Goal: Navigation & Orientation: Find specific page/section

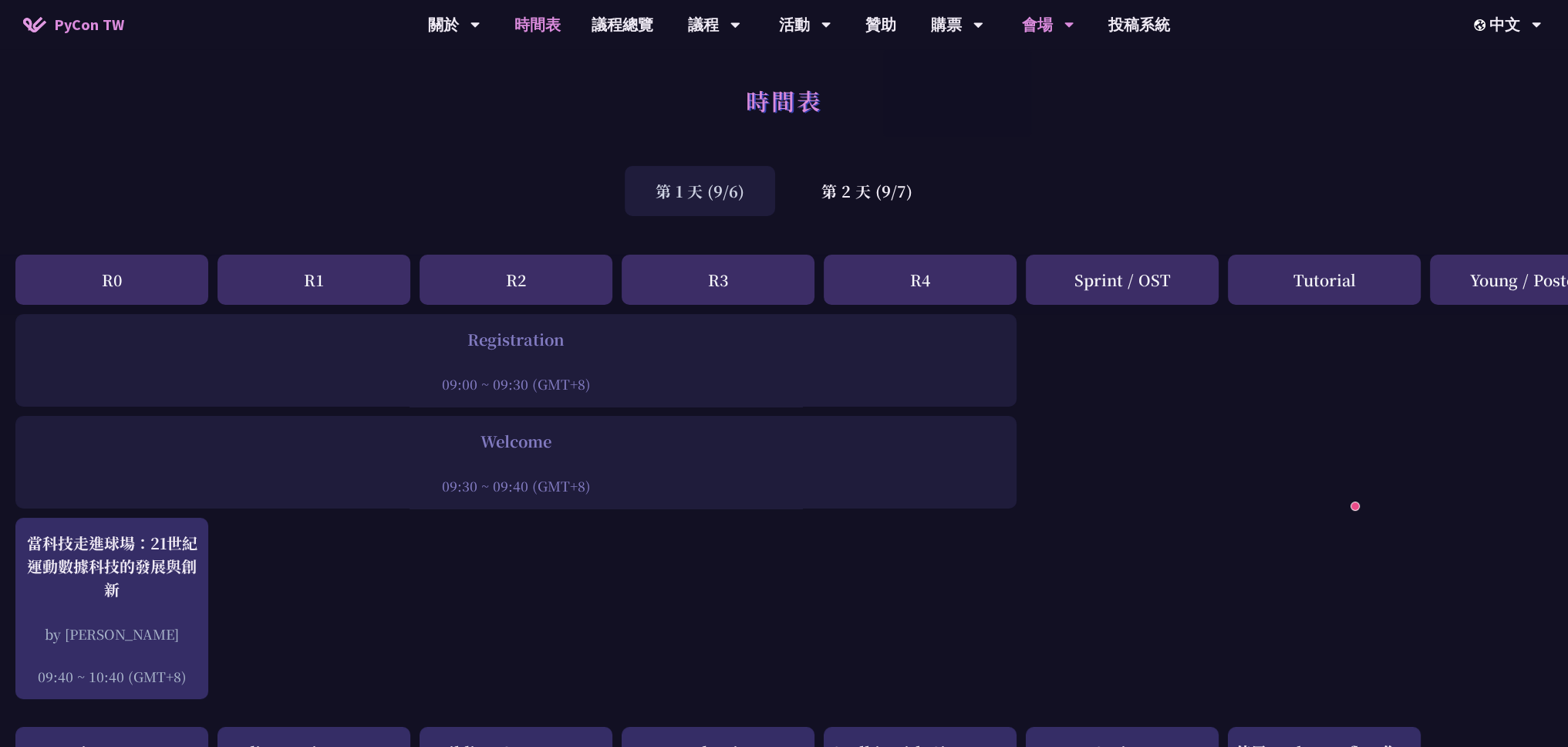
click at [1039, 29] on div "會場" at bounding box center [1049, 25] width 53 height 49
click at [1045, 76] on link "會場資訊" at bounding box center [1047, 72] width 148 height 36
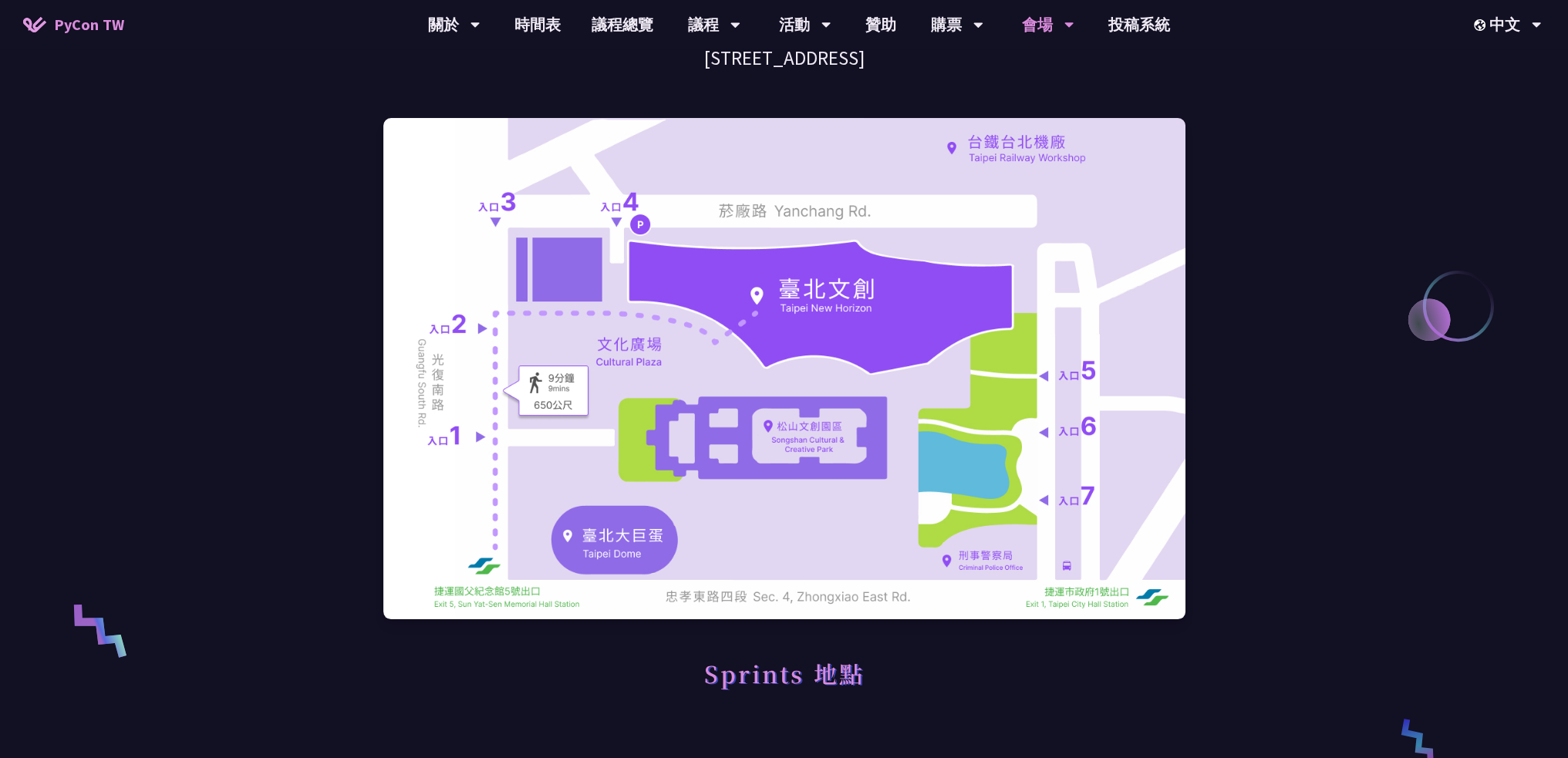
scroll to position [153, 0]
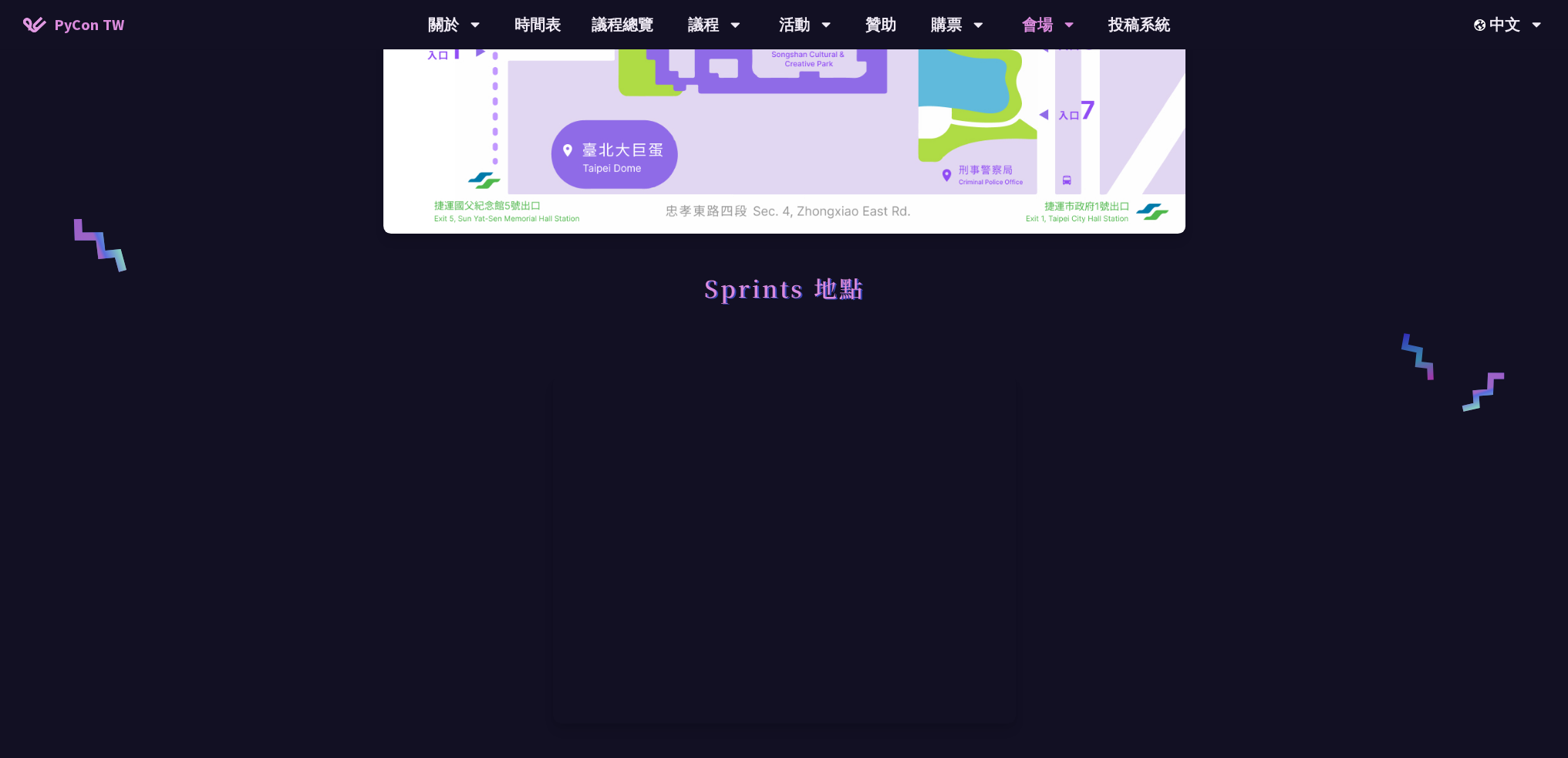
scroll to position [538, 0]
click at [1257, 441] on div "台北文創 6F [STREET_ADDRESS] Sprints 地點 自行開車 大眾運輸 開車 導航至 [GEOGRAPHIC_DATA]創 停車 停車資訊…" at bounding box center [784, 612] width 1568 height 2301
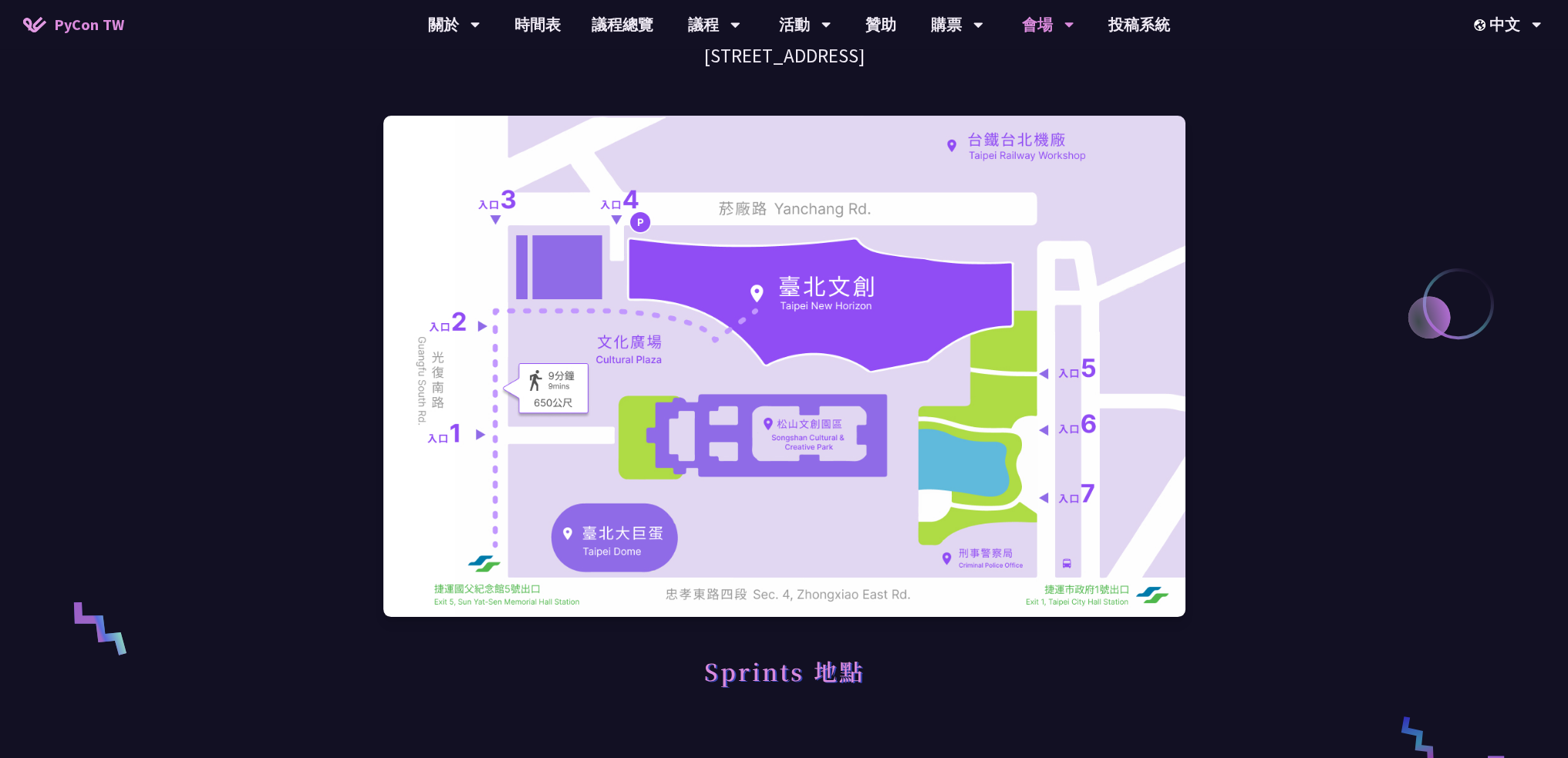
scroll to position [154, 0]
